Goal: Information Seeking & Learning: Understand process/instructions

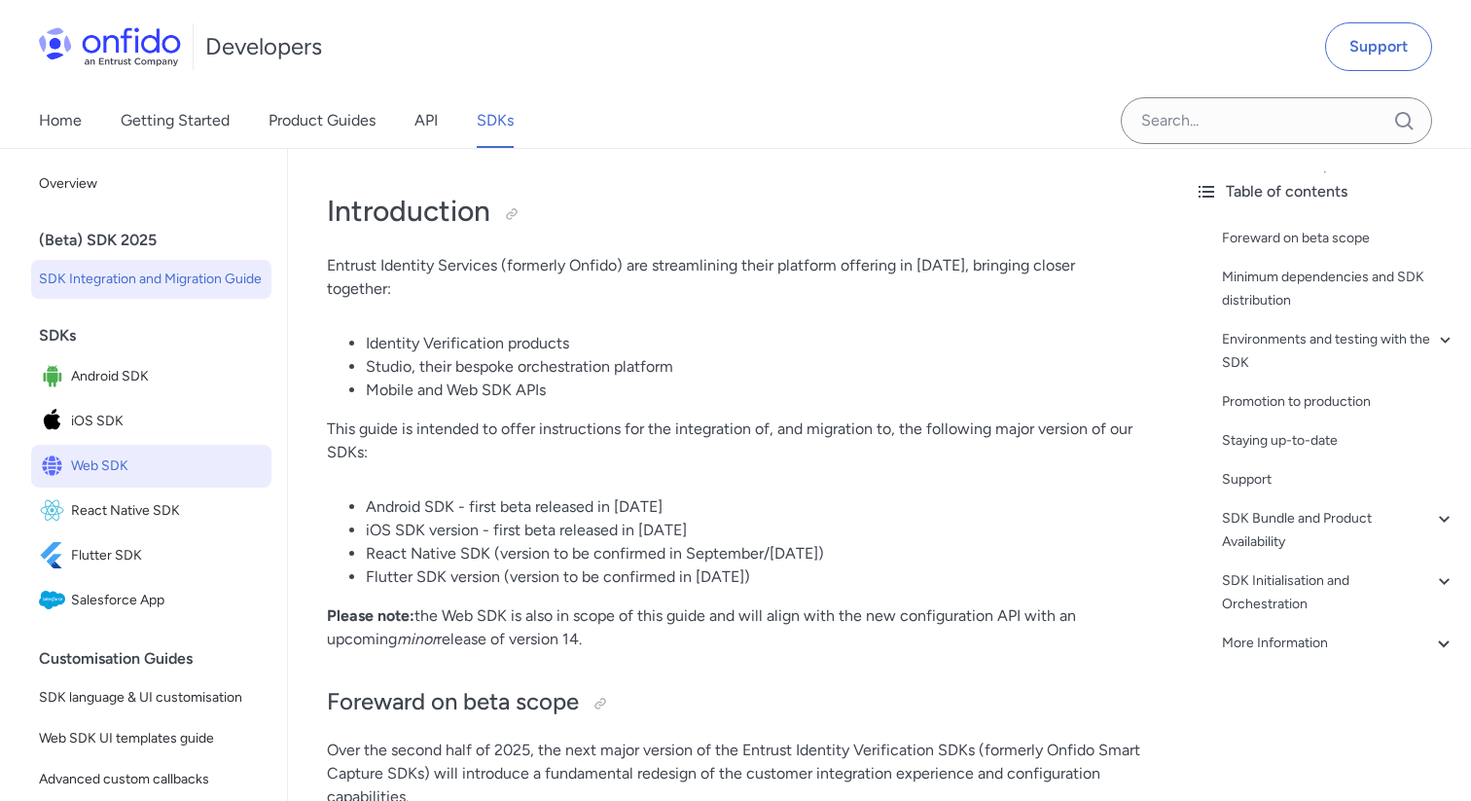
click at [147, 474] on span "Web SDK" at bounding box center [167, 465] width 193 height 27
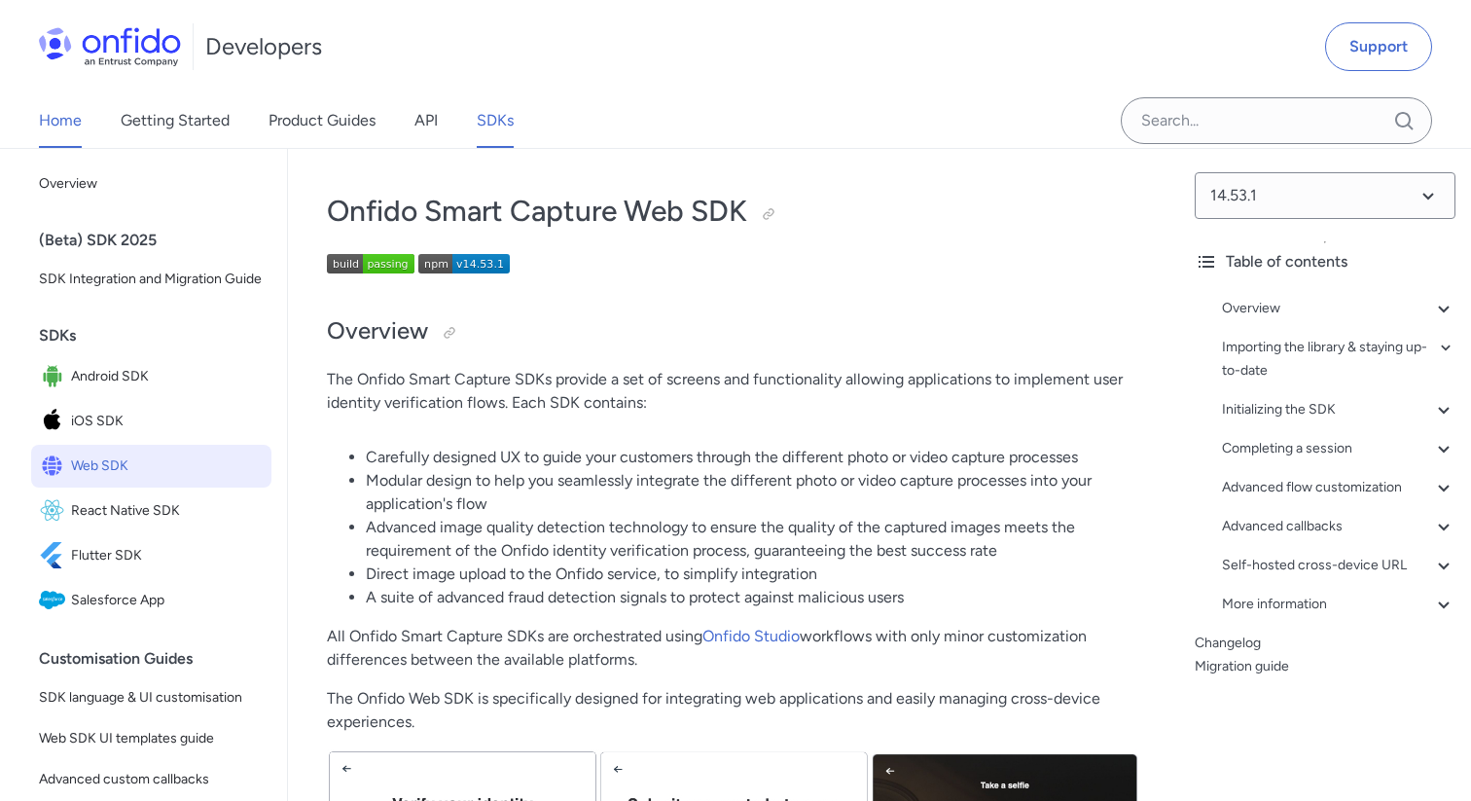
click at [51, 123] on link "Home" at bounding box center [60, 120] width 43 height 54
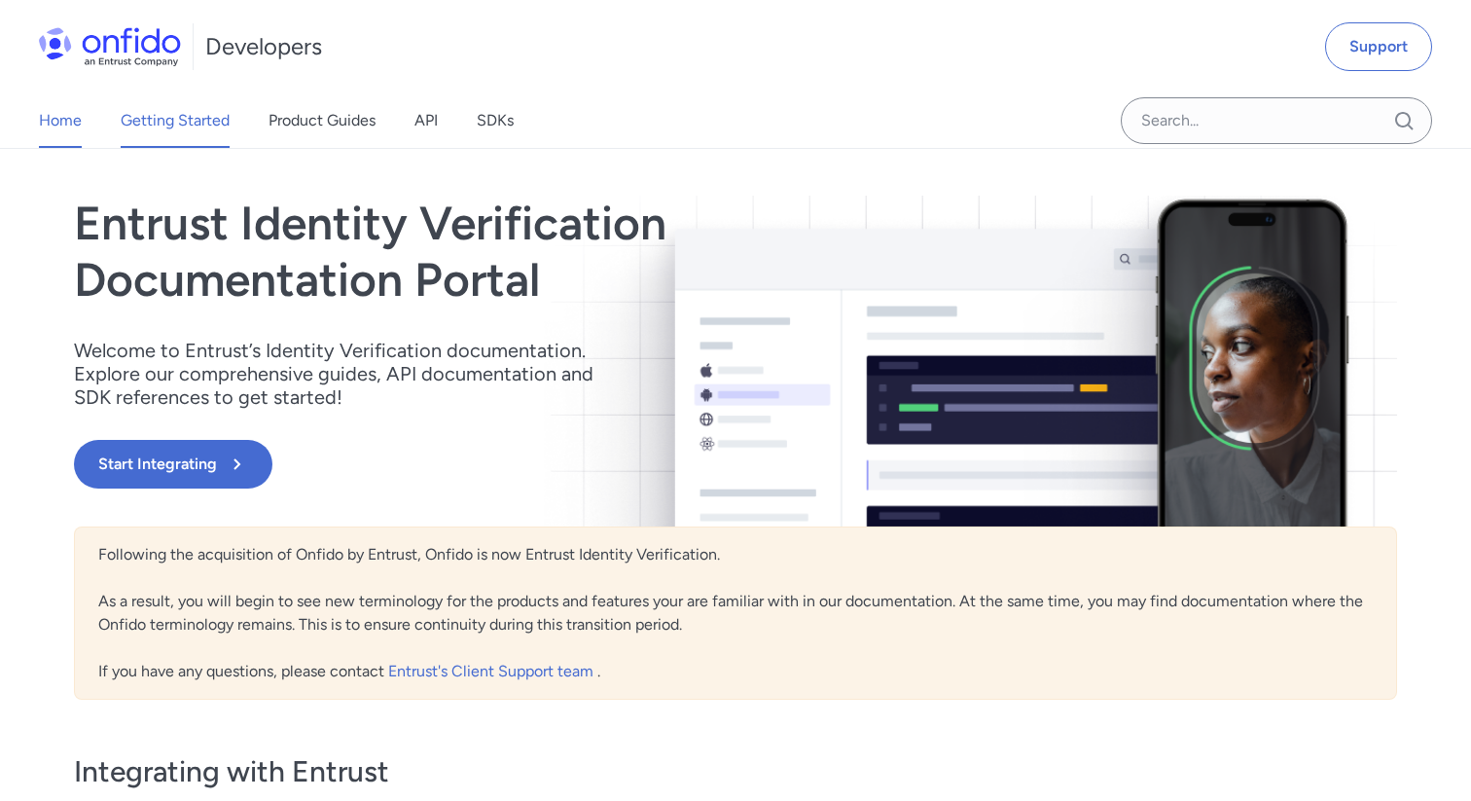
click at [180, 127] on link "Getting Started" at bounding box center [175, 120] width 109 height 54
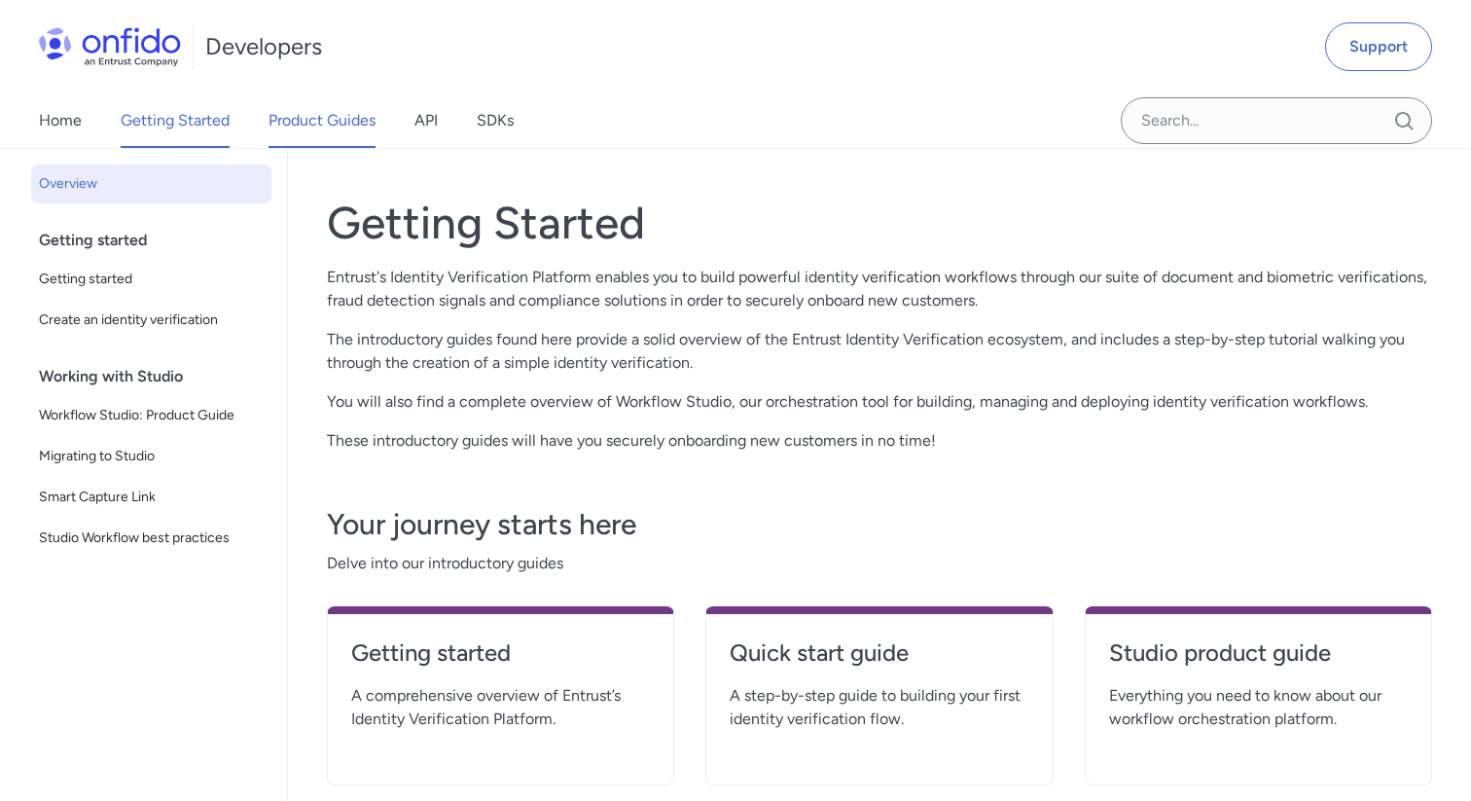
click at [293, 116] on link "Product Guides" at bounding box center [322, 120] width 107 height 54
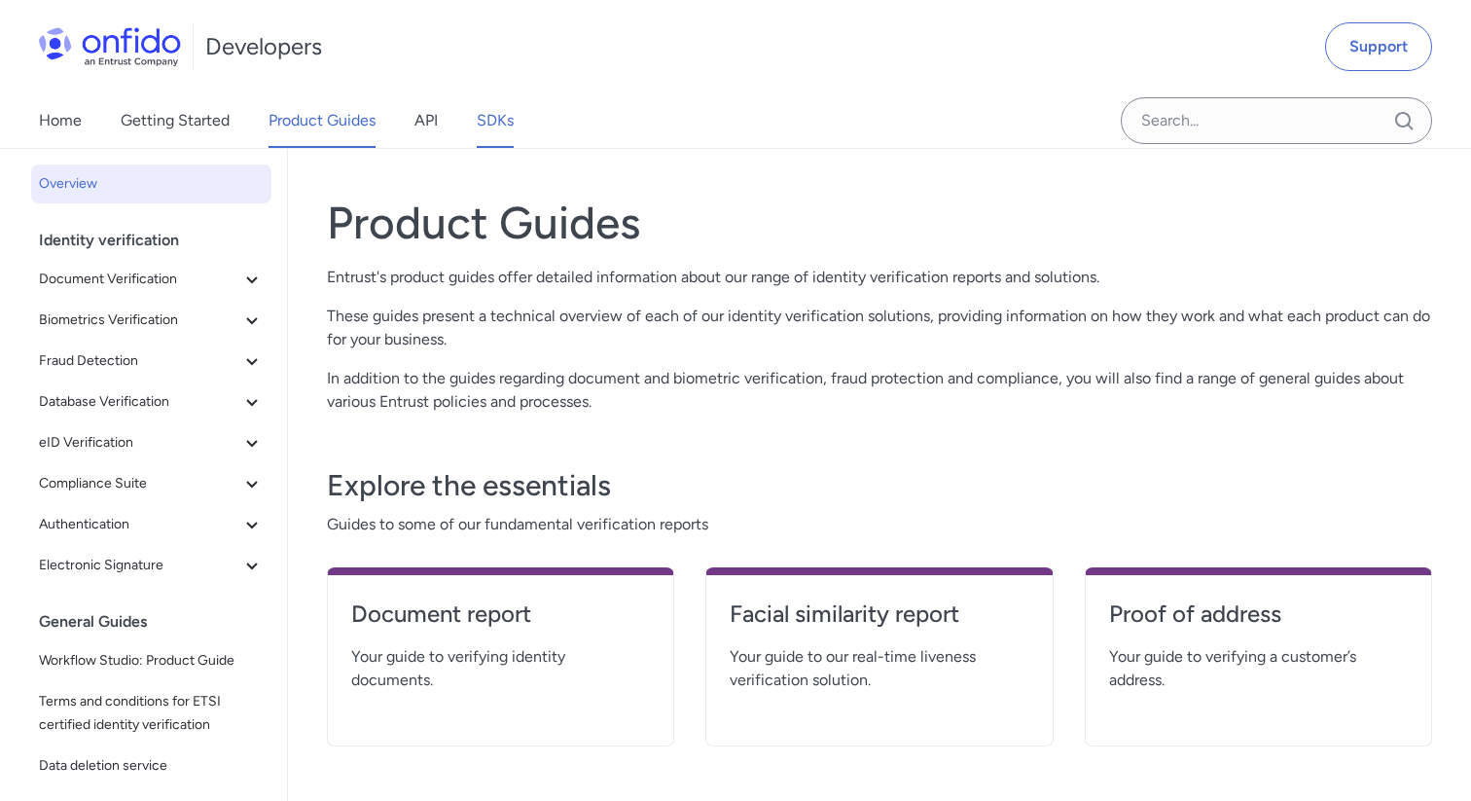
click at [495, 116] on link "SDKs" at bounding box center [495, 120] width 37 height 54
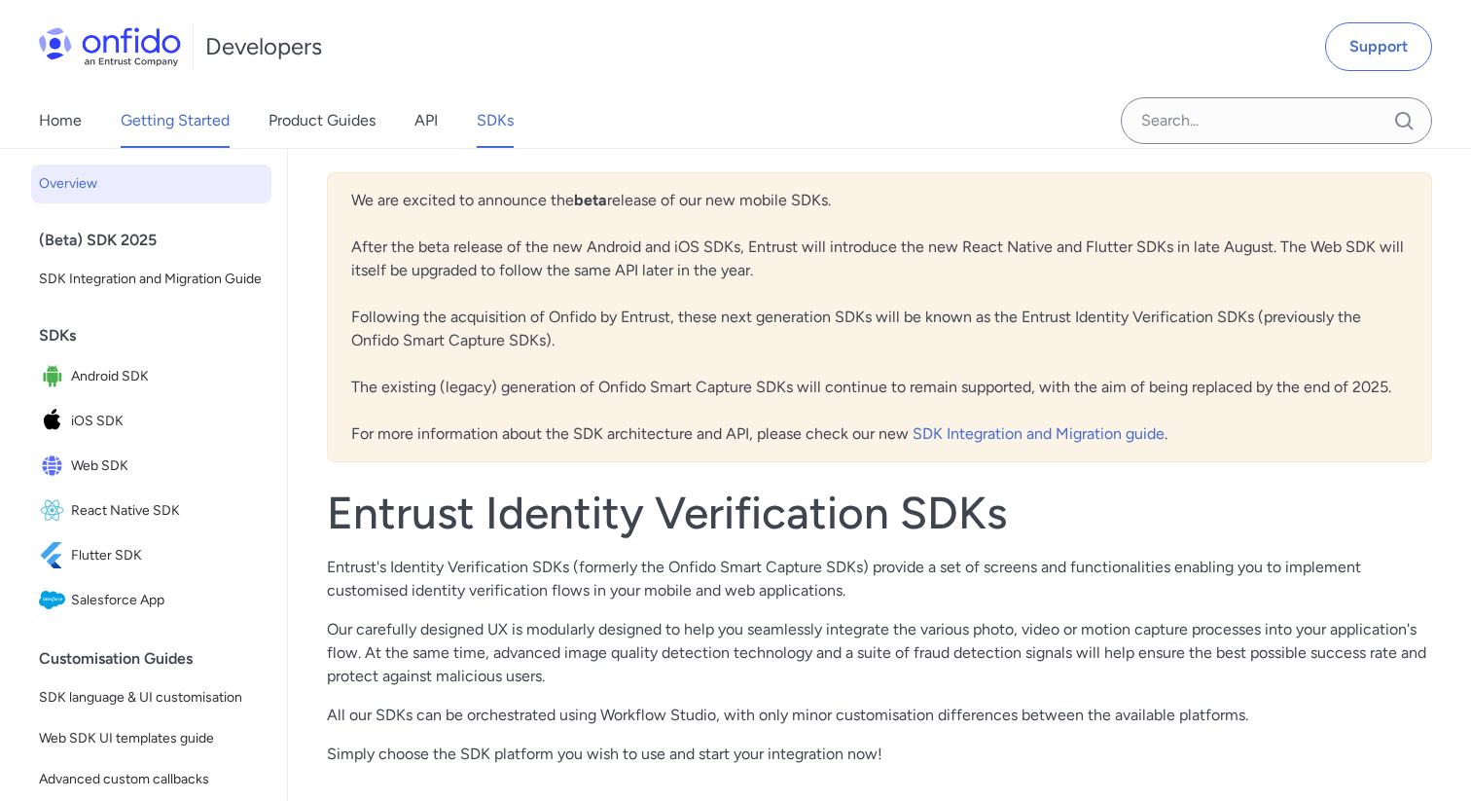
click at [213, 136] on link "Getting Started" at bounding box center [175, 120] width 109 height 54
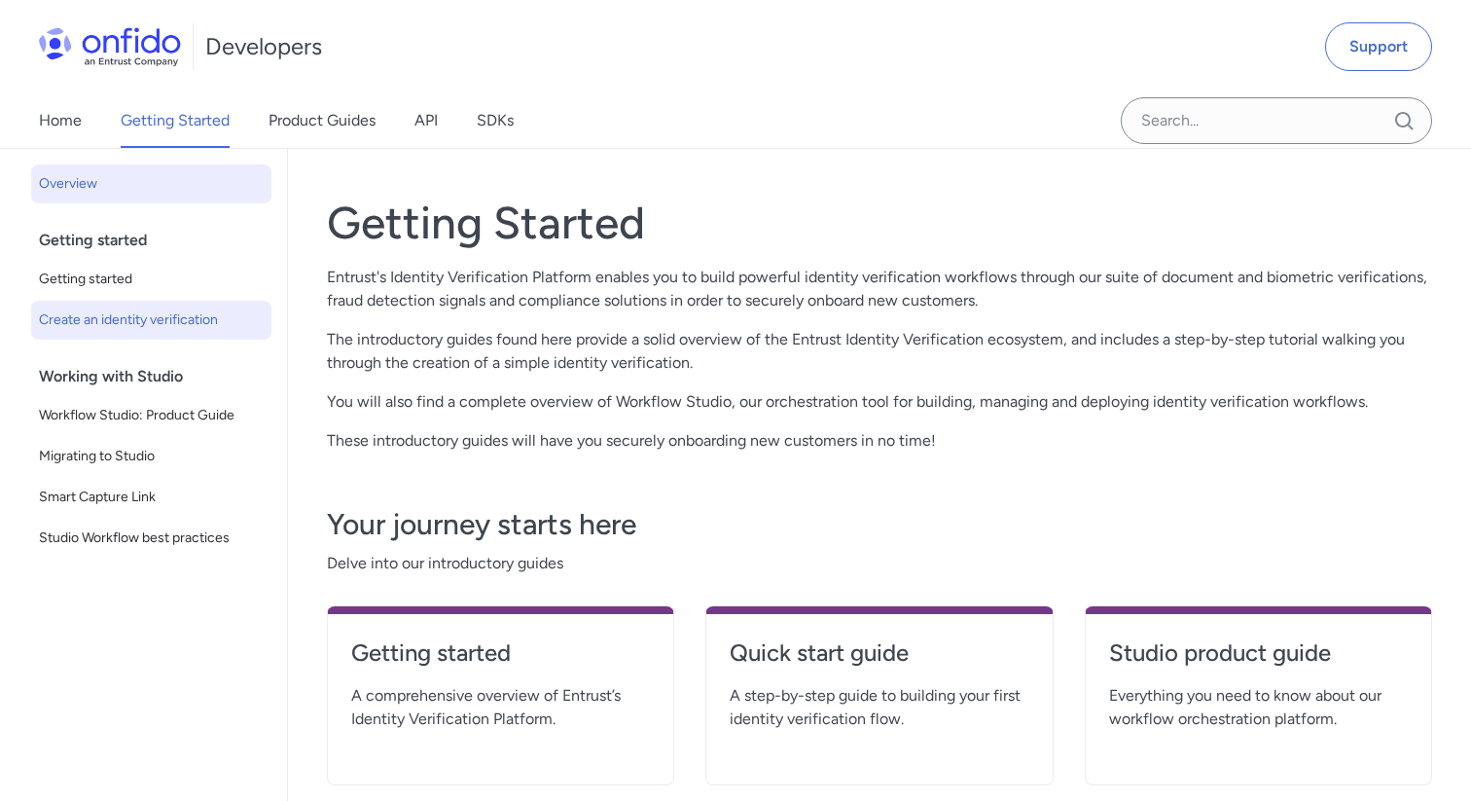
click at [137, 332] on link "Create an identity verification" at bounding box center [151, 320] width 240 height 39
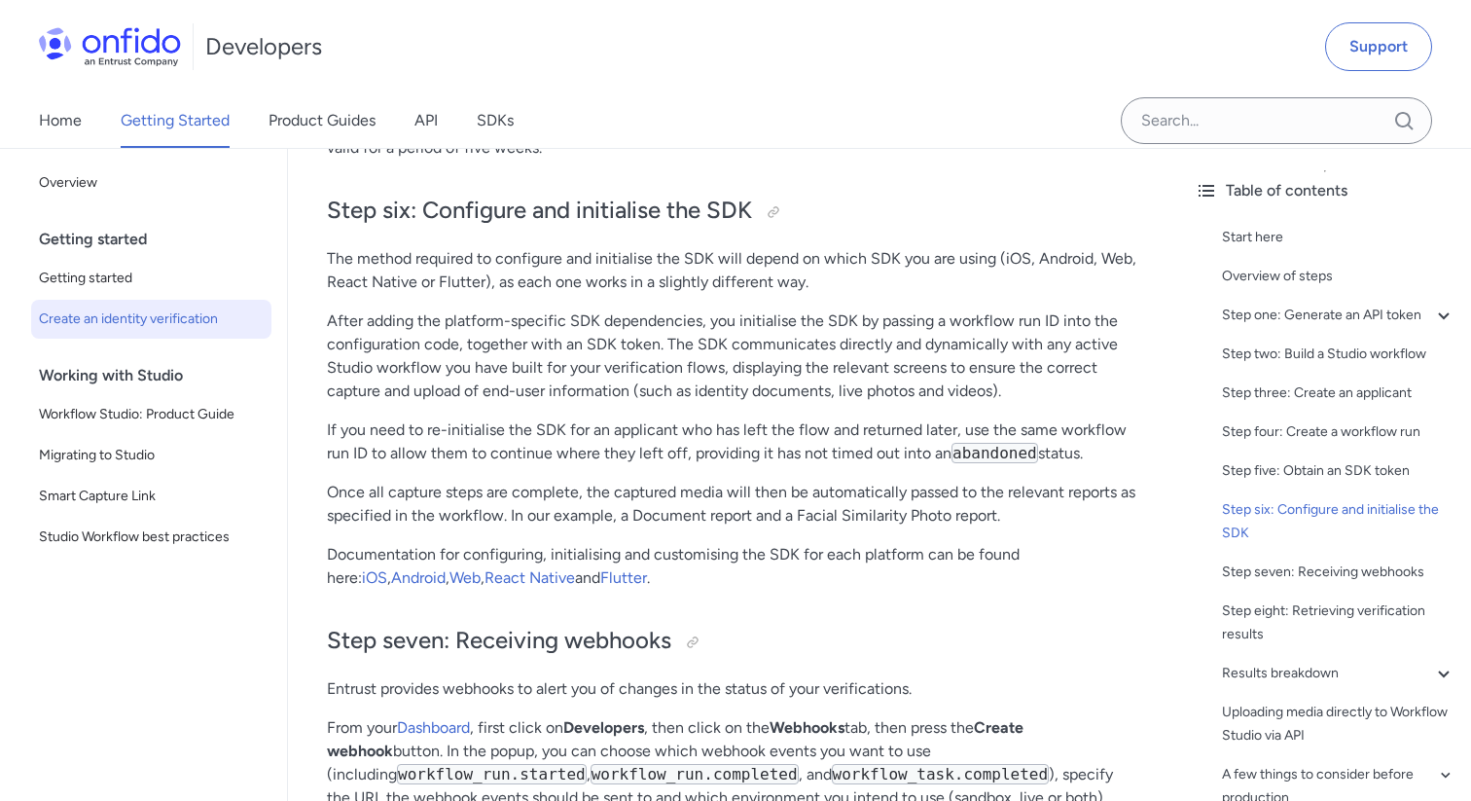
scroll to position [6145, 0]
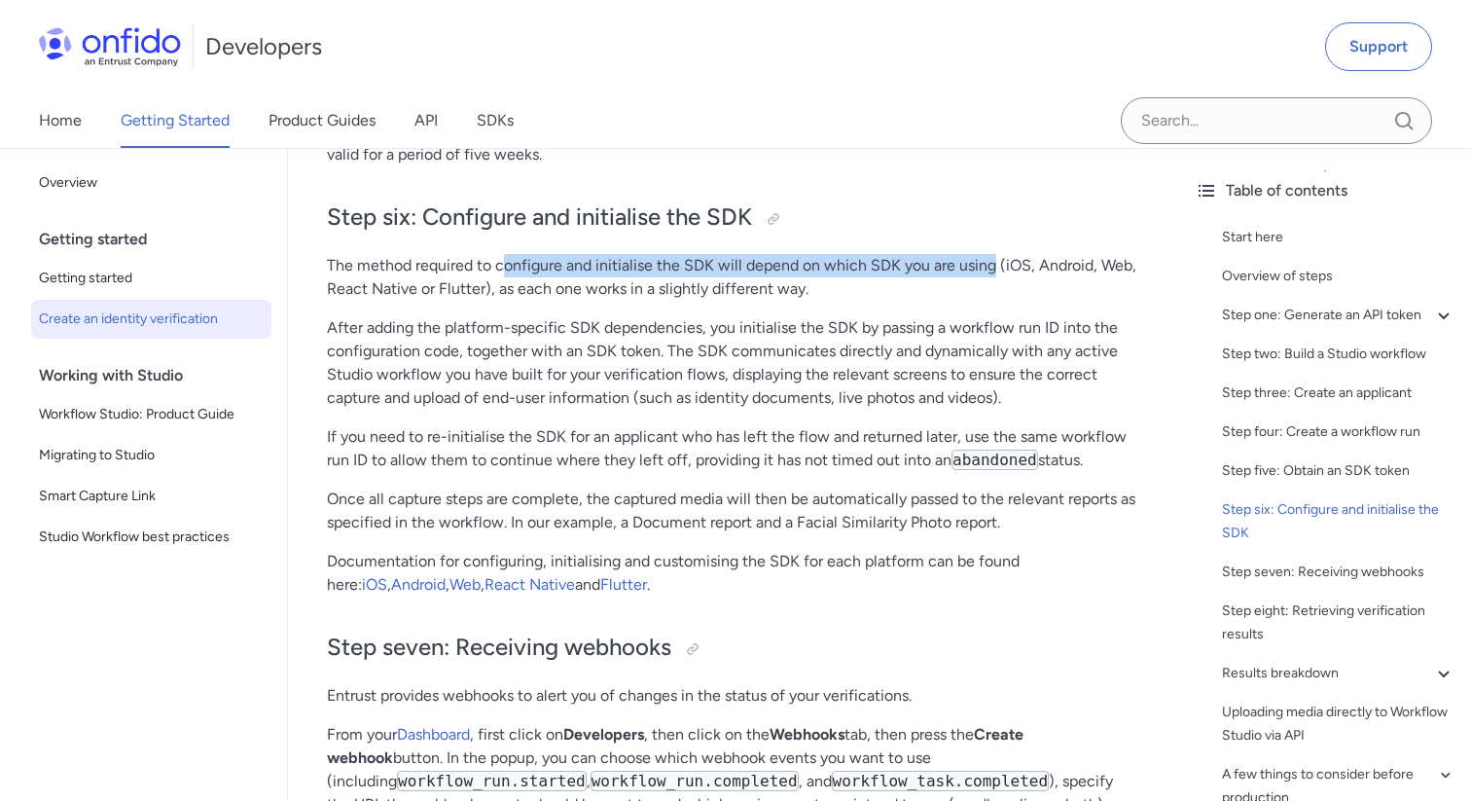
drag, startPoint x: 500, startPoint y: 270, endPoint x: 993, endPoint y: 270, distance: 493.3
click at [993, 270] on p "The method required to configure and initialise the SDK will depend on which SD…" at bounding box center [733, 277] width 813 height 47
copy p "onfigure and initialise the SDK will depend on which SDK you are using"
click at [162, 496] on span "Smart Capture Link" at bounding box center [151, 496] width 225 height 23
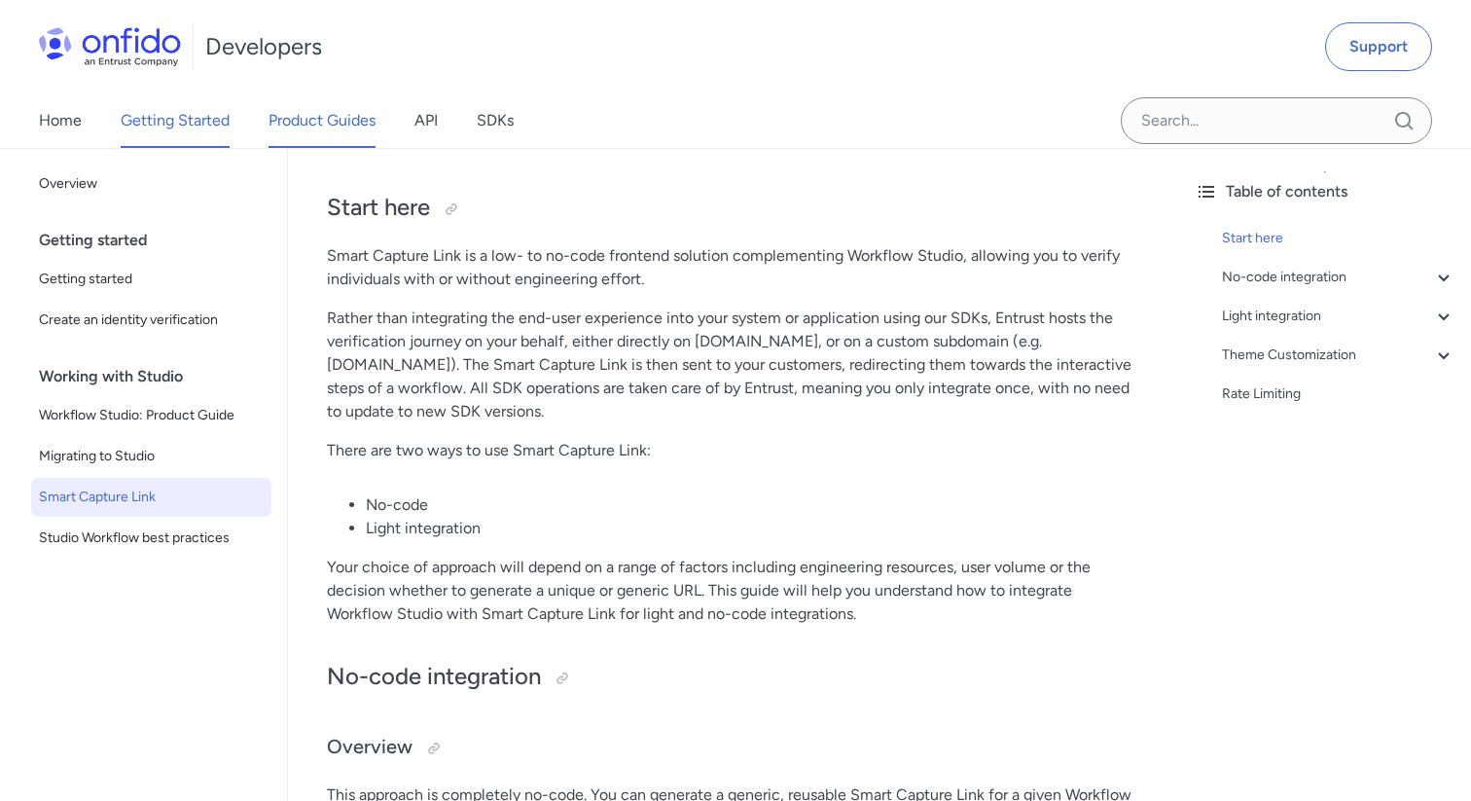
click at [353, 128] on link "Product Guides" at bounding box center [322, 120] width 107 height 54
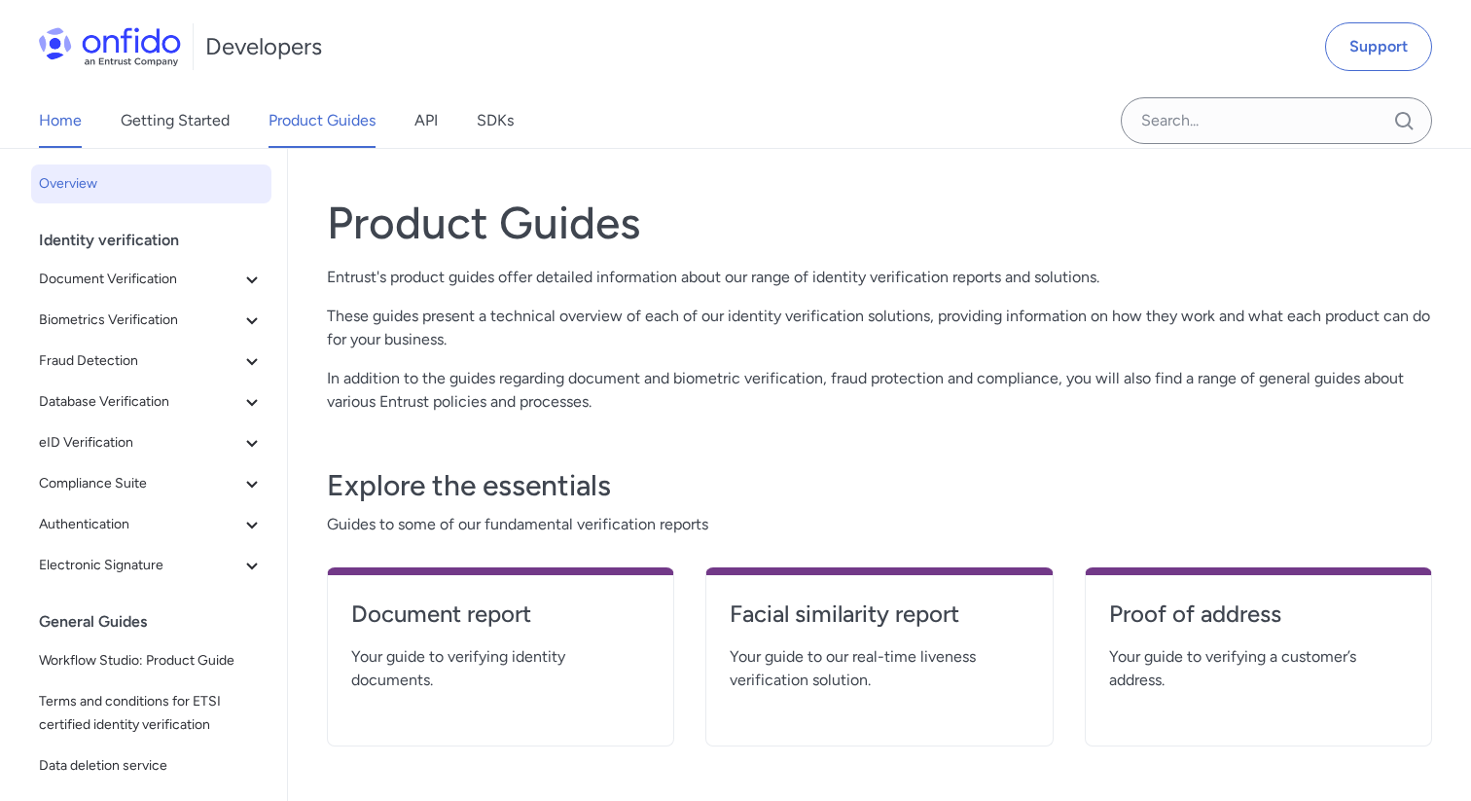
click at [65, 130] on link "Home" at bounding box center [60, 120] width 43 height 54
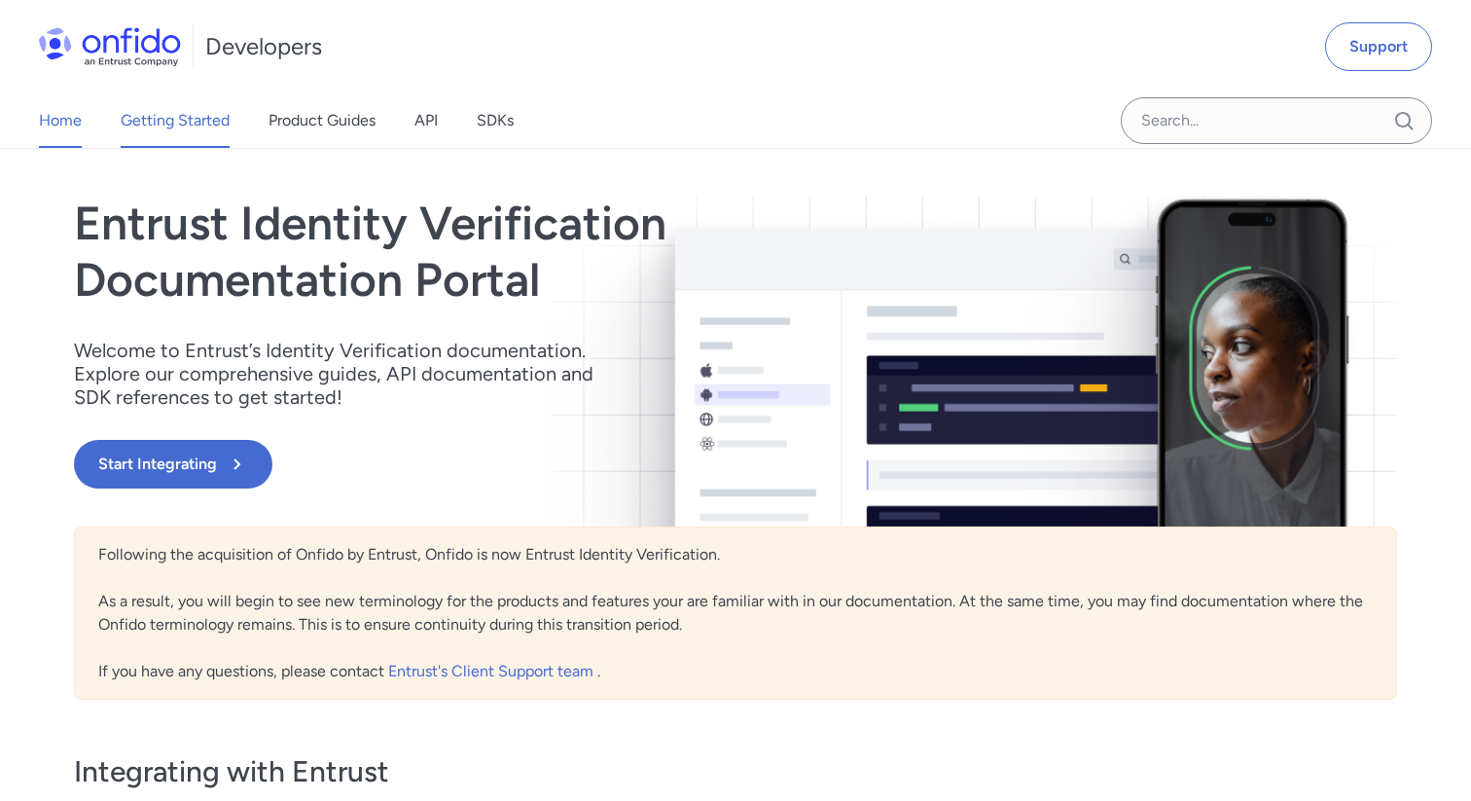
click at [153, 126] on link "Getting Started" at bounding box center [175, 120] width 109 height 54
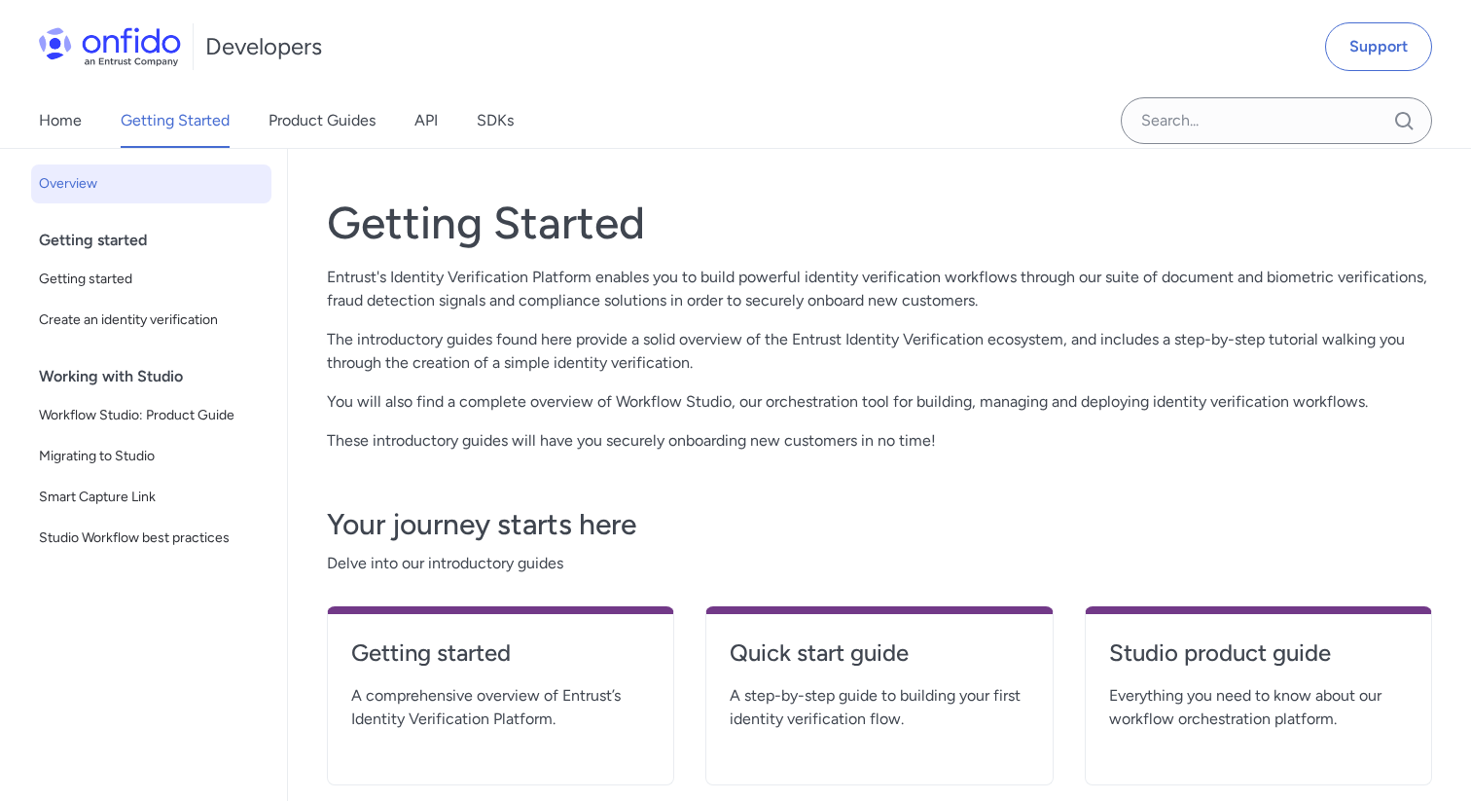
click at [469, 122] on div "Home Getting Started Product Guides API SDKs" at bounding box center [296, 120] width 592 height 54
click at [511, 122] on link "SDKs" at bounding box center [495, 120] width 37 height 54
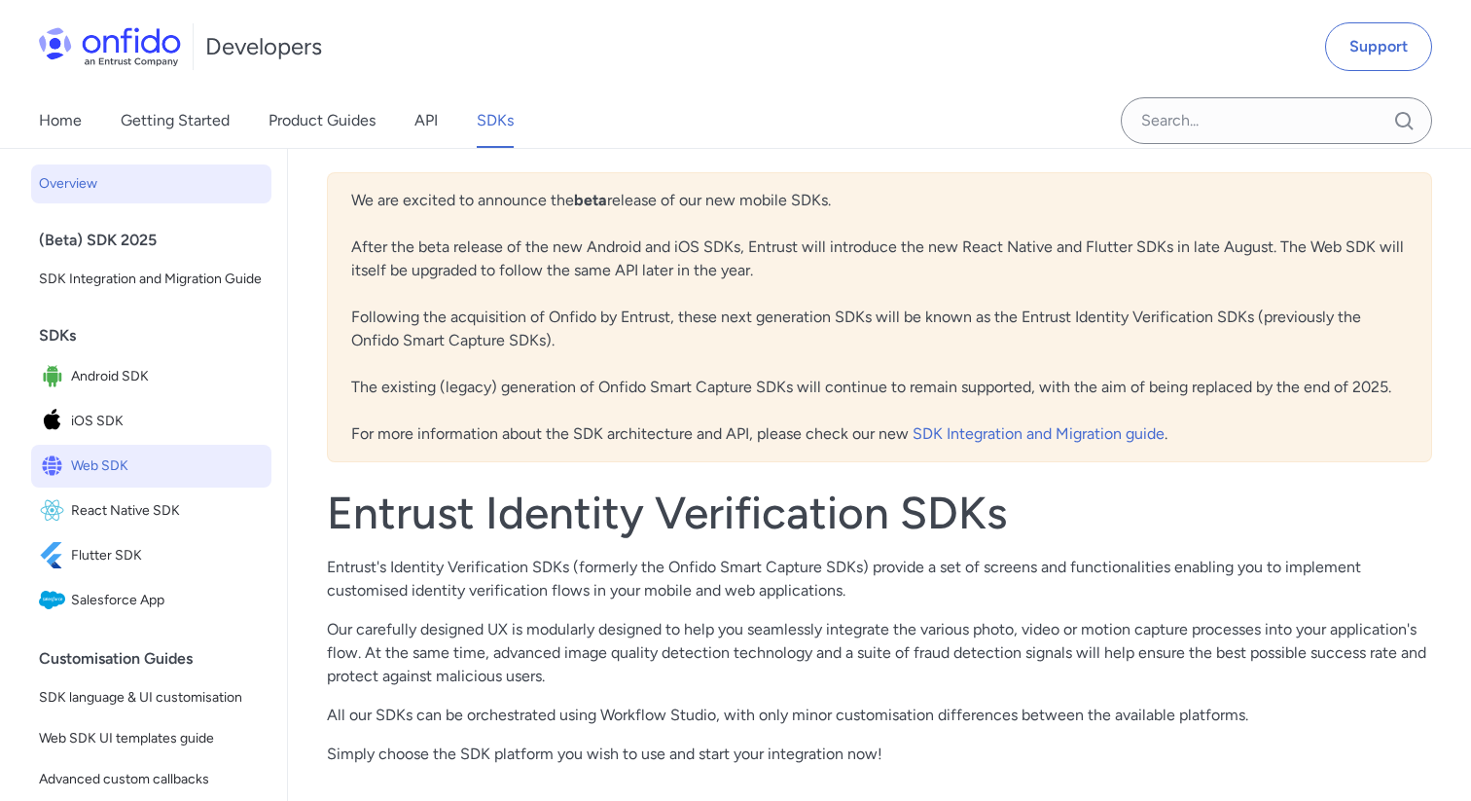
click at [163, 466] on span "Web SDK" at bounding box center [167, 465] width 193 height 27
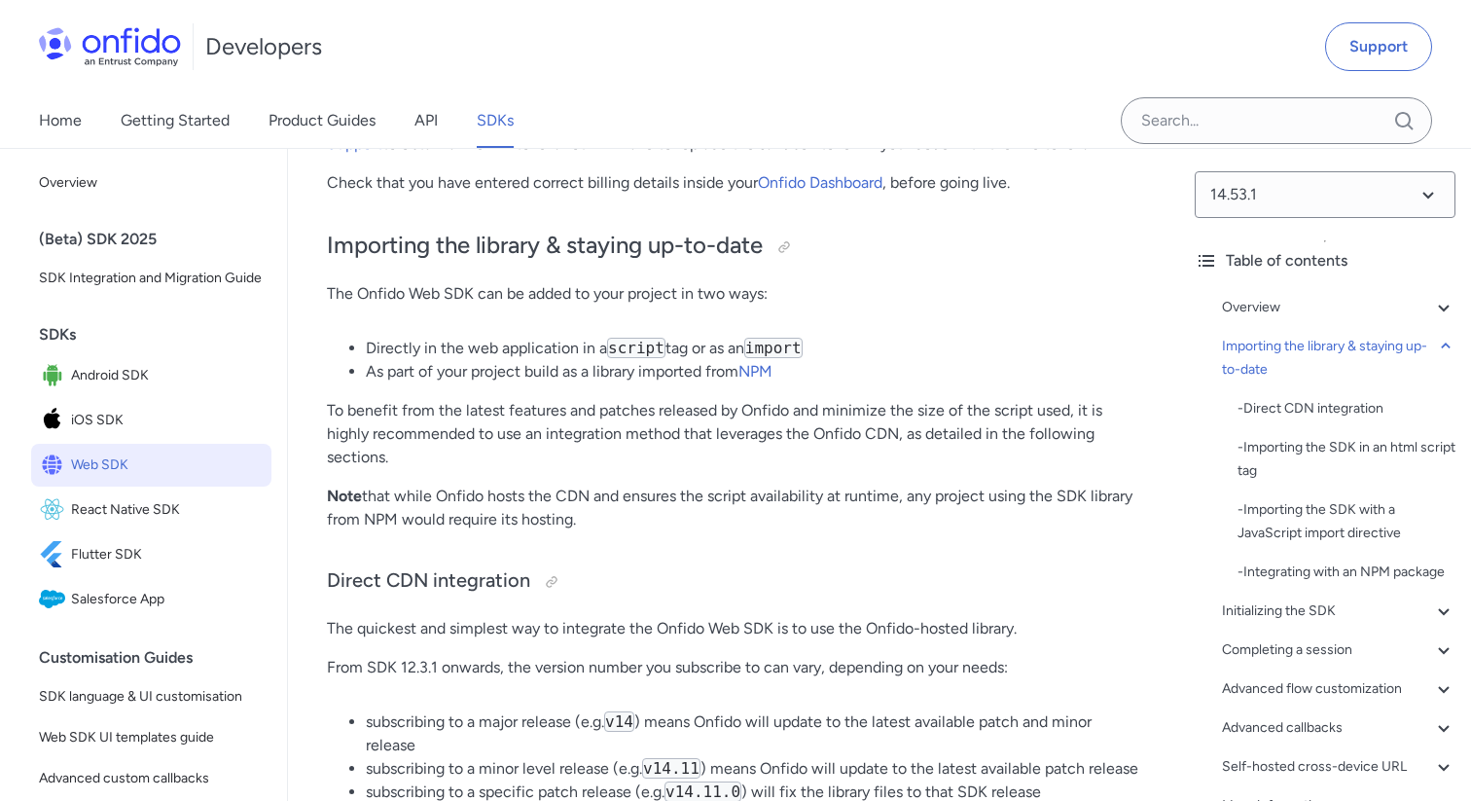
scroll to position [1234, 0]
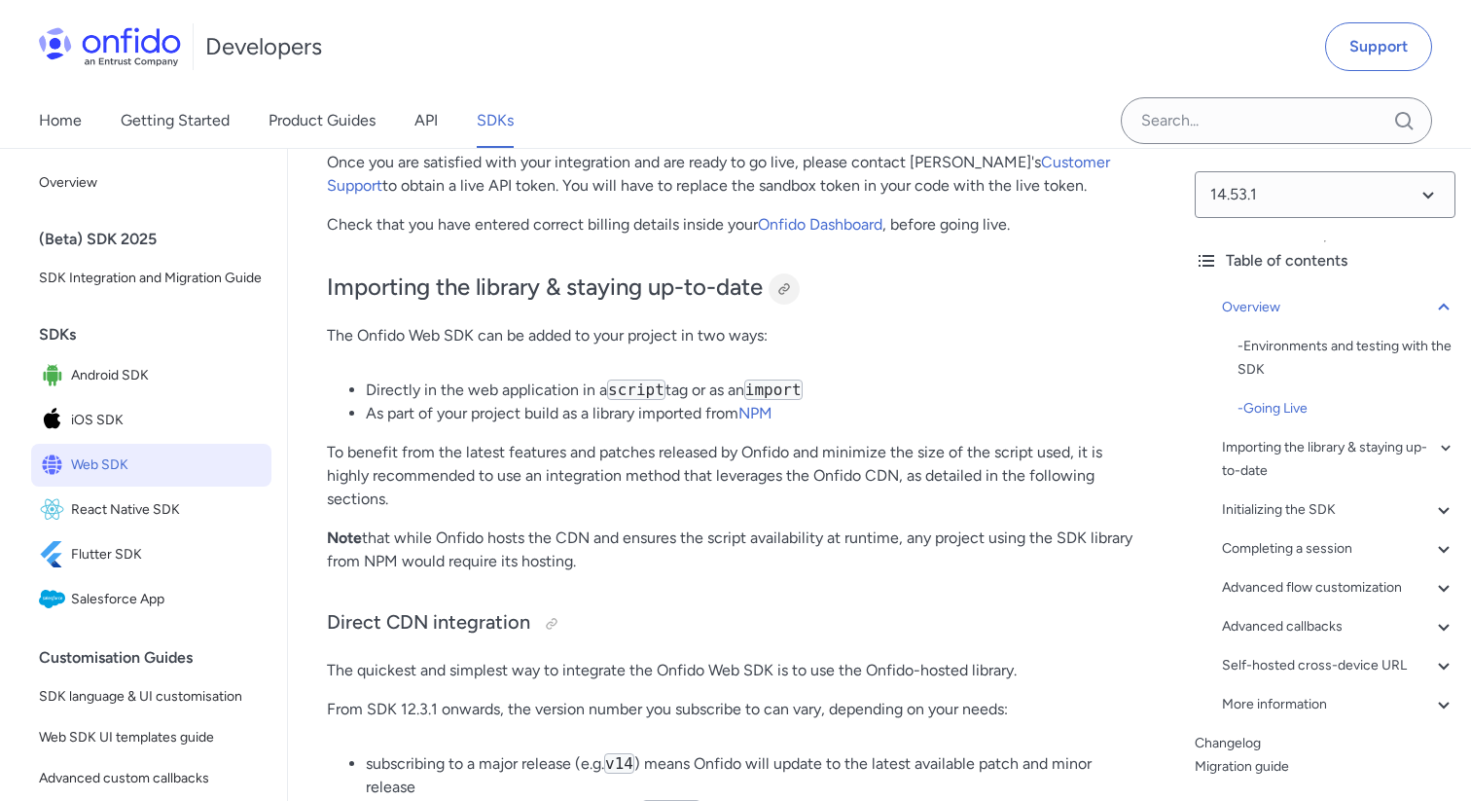
click at [790, 288] on div at bounding box center [784, 289] width 16 height 16
